Goal: Find specific page/section: Find specific page/section

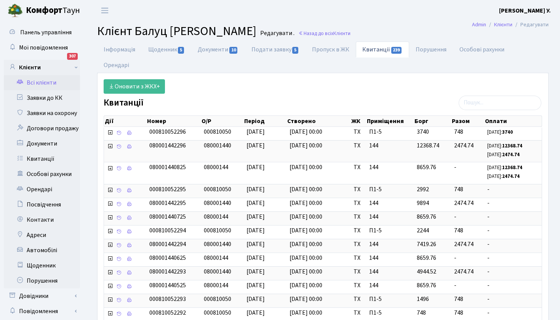
select select "25"
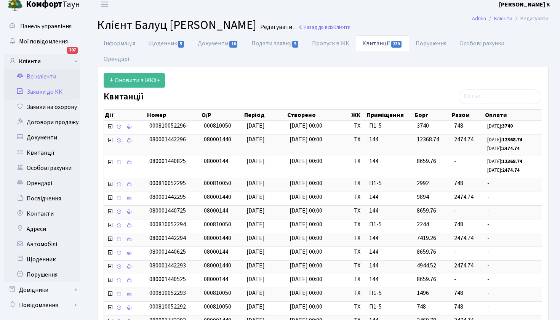
click at [39, 92] on link "Заявки до КК" at bounding box center [42, 91] width 76 height 15
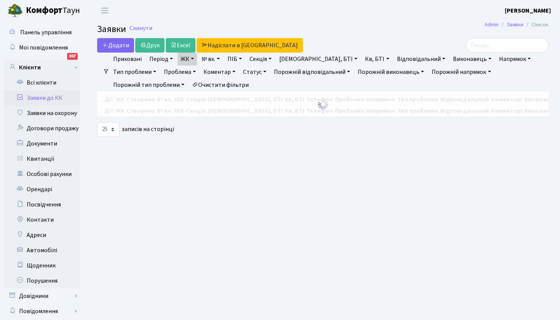
select select "25"
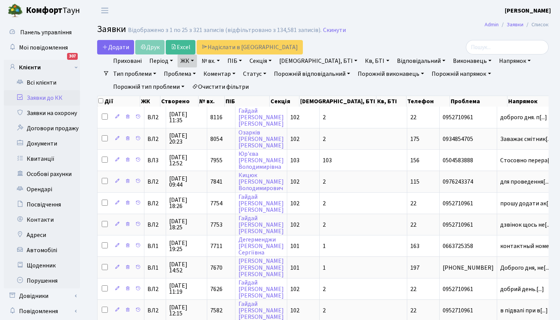
click at [39, 77] on link "Всі клієнти" at bounding box center [42, 82] width 76 height 15
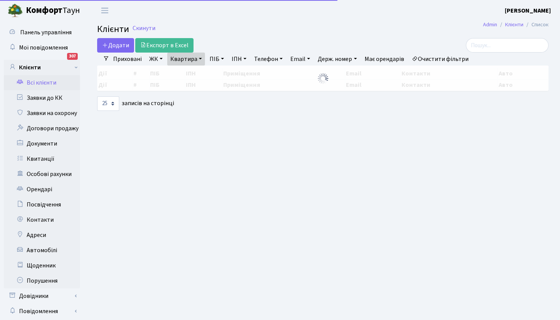
select select "25"
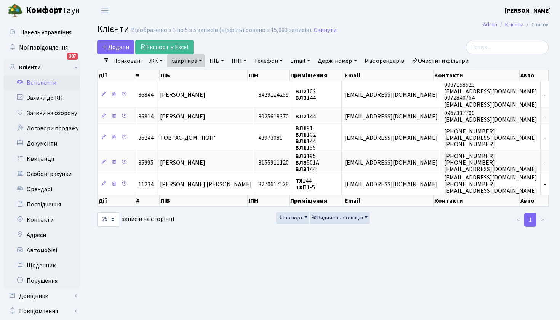
click at [200, 59] on link "Квартира" at bounding box center [186, 60] width 38 height 13
click at [224, 61] on link "ПІБ" at bounding box center [217, 60] width 21 height 13
type input "c"
type input "ступак"
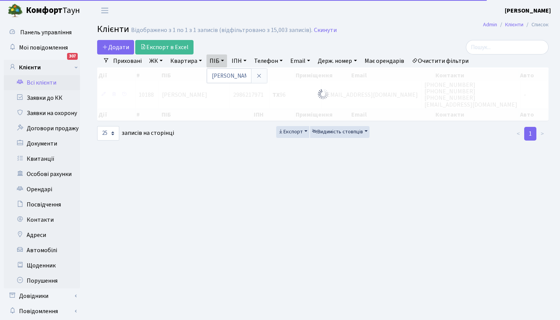
click at [211, 95] on div at bounding box center [323, 93] width 452 height 53
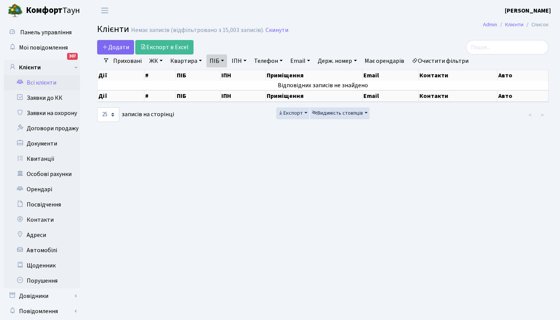
click at [223, 60] on link "ПІБ" at bounding box center [217, 60] width 21 height 13
type input "ступак"
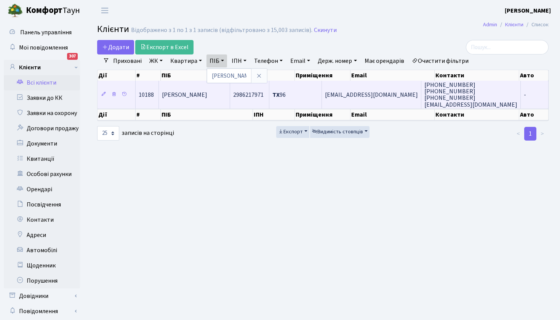
click at [192, 95] on span "Ступак Олексій Віталійович" at bounding box center [184, 95] width 45 height 8
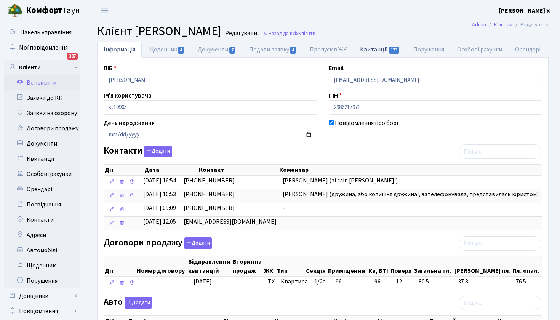
click at [376, 49] on link "Квитанції 173" at bounding box center [380, 50] width 53 height 16
select select "25"
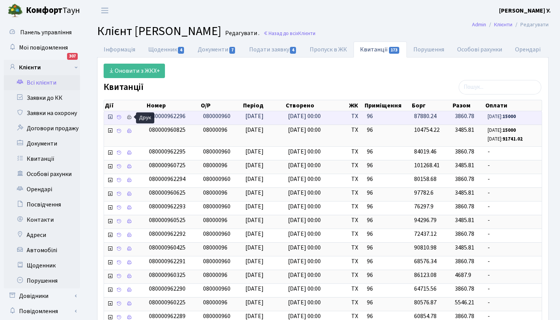
click at [130, 117] on icon at bounding box center [129, 117] width 5 height 5
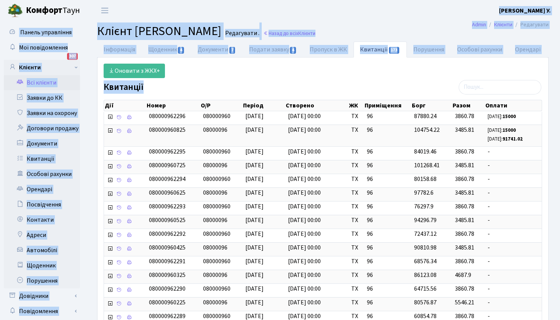
drag, startPoint x: 96, startPoint y: 19, endPoint x: 174, endPoint y: 88, distance: 104.0
click at [174, 88] on body "Комфорт Таун Тараненко Я. У. Мій обліковий запис Вийти Панель управління Мої по…" at bounding box center [280, 265] width 560 height 531
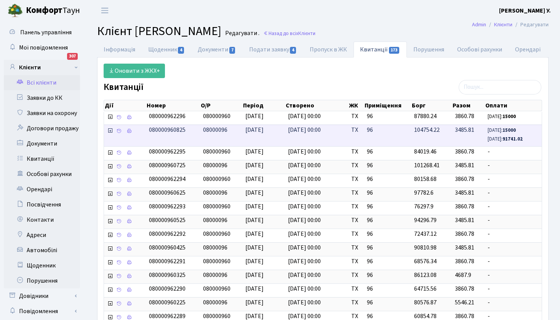
click at [221, 129] on span "08000096" at bounding box center [215, 130] width 24 height 8
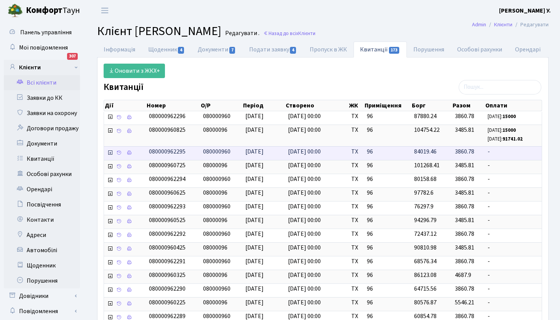
click at [128, 130] on icon at bounding box center [129, 130] width 5 height 5
